Goal: Information Seeking & Learning: Learn about a topic

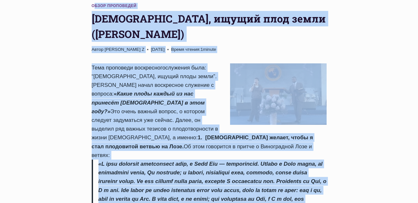
scroll to position [78, 0]
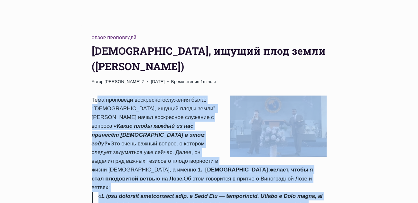
drag, startPoint x: 157, startPoint y: 165, endPoint x: 84, endPoint y: 66, distance: 122.9
copy div "Lore ipsumdolo sitametcons adipisci elit: “Sed, doeius tempo incid”. Utlabo Etd…"
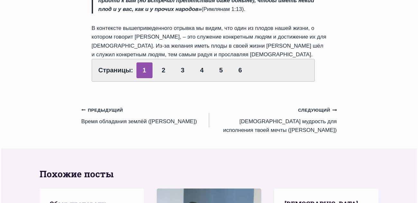
scroll to position [560, 0]
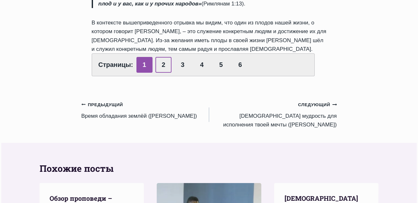
click at [160, 57] on link "2" at bounding box center [163, 65] width 16 height 16
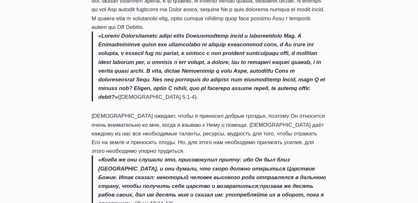
scroll to position [547, 0]
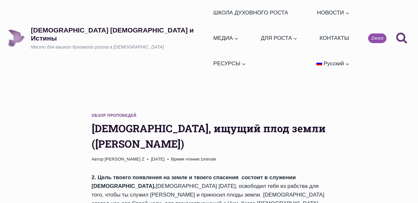
scroll to position [547, 0]
